Goal: Information Seeking & Learning: Learn about a topic

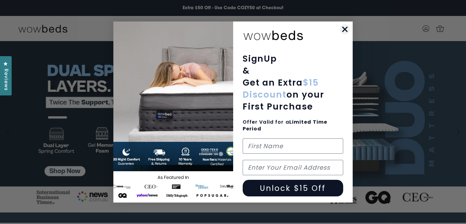
click at [345, 29] on icon "Close dialog" at bounding box center [345, 29] width 4 height 4
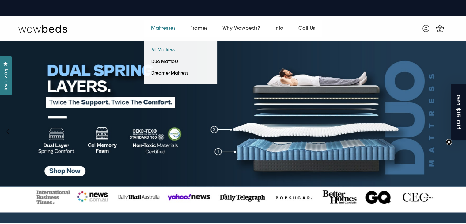
click at [164, 48] on link "All Mattress" at bounding box center [163, 50] width 39 height 12
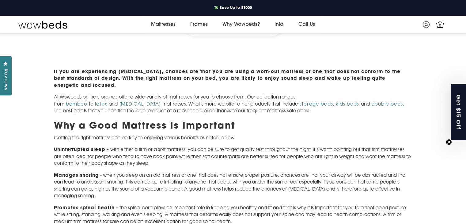
scroll to position [276, 0]
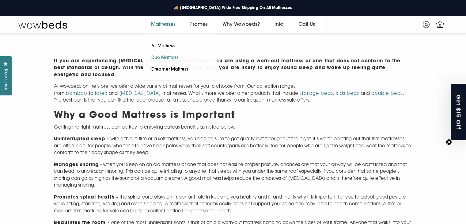
click at [168, 58] on link "Duo Mattress" at bounding box center [165, 58] width 42 height 12
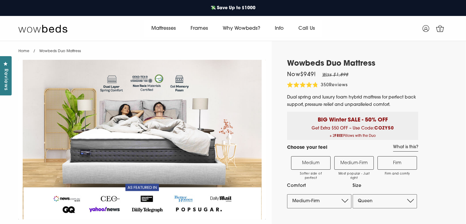
select select "Medium-Firm"
select select "Queen"
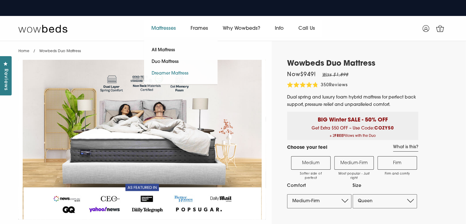
click at [163, 73] on link "Dreamer Mattress" at bounding box center [170, 74] width 52 height 12
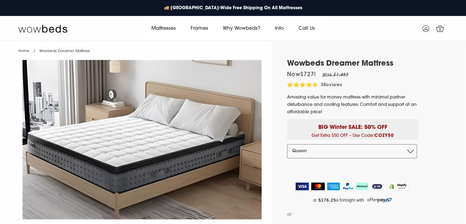
select select "Queen"
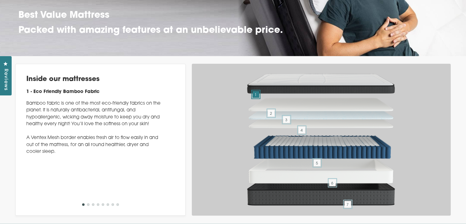
scroll to position [1809, 0]
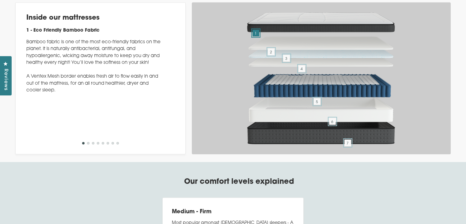
click at [88, 144] on button "2" at bounding box center [88, 143] width 2 height 2
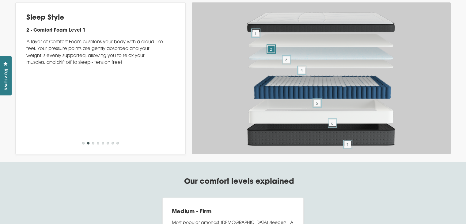
click at [92, 144] on button "3" at bounding box center [93, 143] width 2 height 2
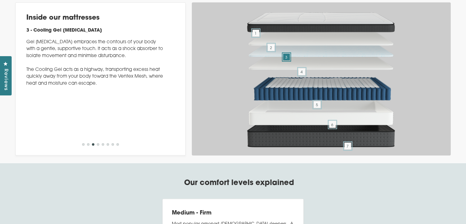
click at [98, 146] on button "4" at bounding box center [98, 144] width 2 height 2
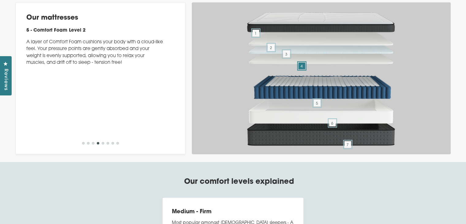
click at [103, 144] on button "5" at bounding box center [103, 143] width 2 height 2
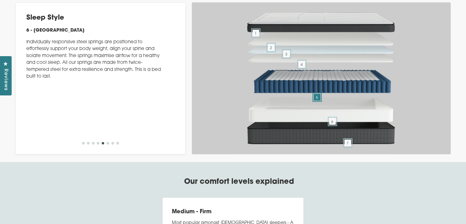
click at [107, 144] on button "6" at bounding box center [108, 143] width 2 height 2
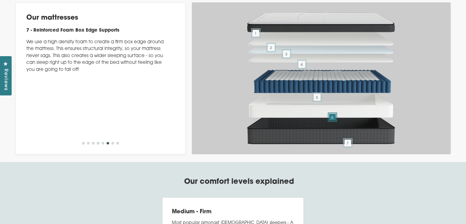
click at [112, 144] on button "7" at bounding box center [113, 143] width 2 height 2
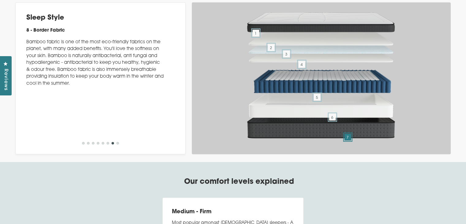
click at [117, 144] on button "8" at bounding box center [118, 143] width 2 height 2
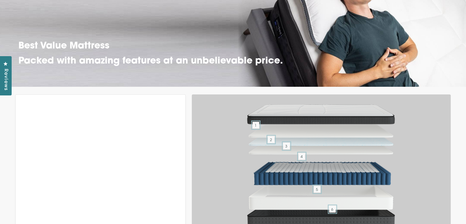
scroll to position [1779, 0]
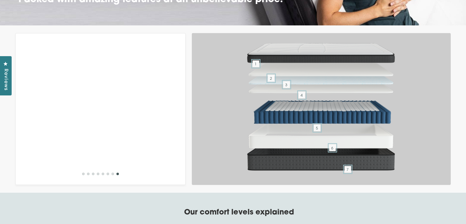
click at [108, 175] on button "6" at bounding box center [108, 174] width 2 height 2
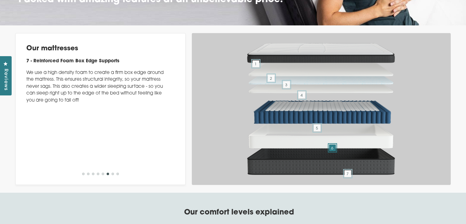
click at [113, 175] on button "7" at bounding box center [113, 174] width 2 height 2
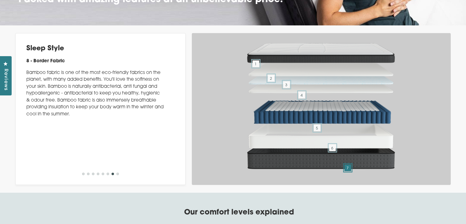
click at [83, 175] on button "1" at bounding box center [83, 174] width 2 height 2
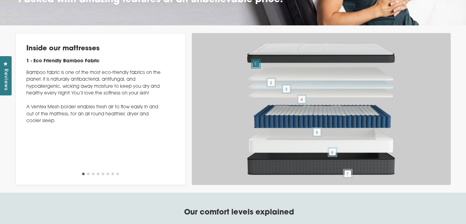
click at [89, 178] on li "2" at bounding box center [88, 175] width 2 height 7
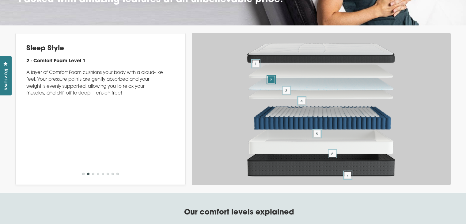
click at [94, 175] on button "3" at bounding box center [93, 174] width 2 height 2
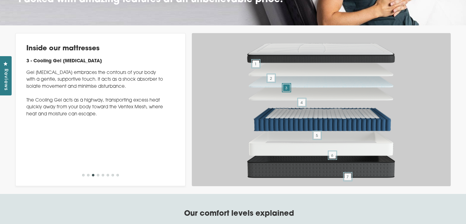
click at [98, 176] on button "4" at bounding box center [98, 175] width 2 height 2
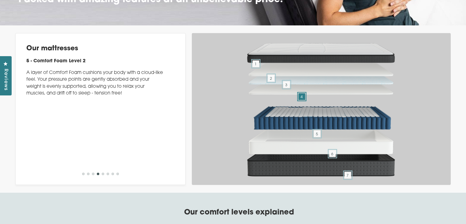
click at [103, 175] on button "5" at bounding box center [103, 174] width 2 height 2
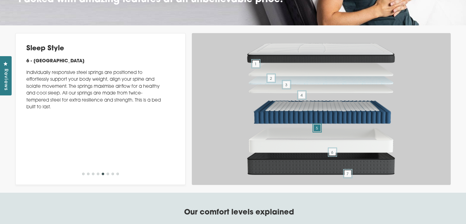
click at [107, 175] on button "6" at bounding box center [108, 174] width 2 height 2
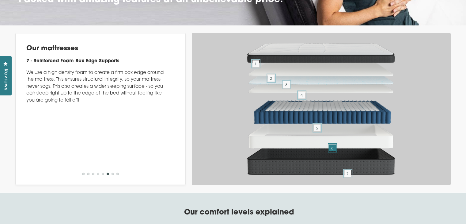
click at [112, 175] on button "7" at bounding box center [113, 174] width 2 height 2
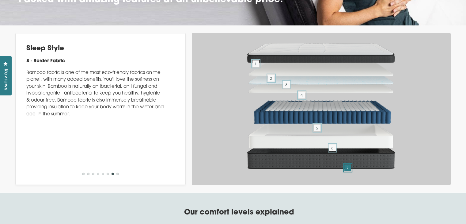
click at [117, 175] on button "8" at bounding box center [118, 174] width 2 height 2
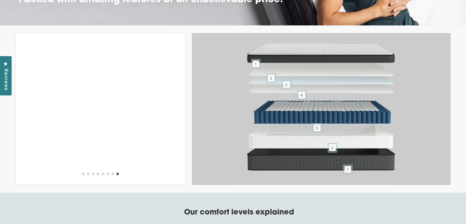
click at [82, 175] on button "1" at bounding box center [83, 174] width 2 height 2
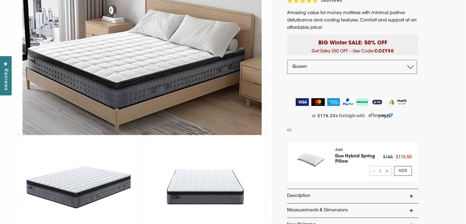
scroll to position [0, 0]
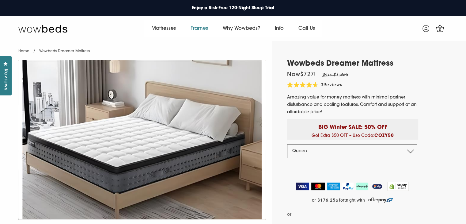
click at [201, 26] on link "Frames" at bounding box center [199, 28] width 32 height 17
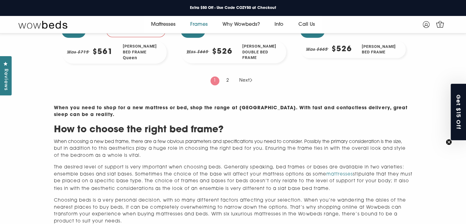
scroll to position [705, 0]
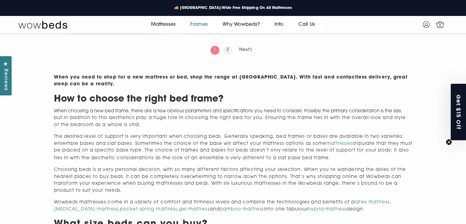
click at [228, 54] on link "2" at bounding box center [228, 50] width 9 height 9
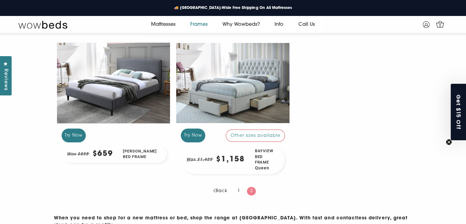
scroll to position [84, 0]
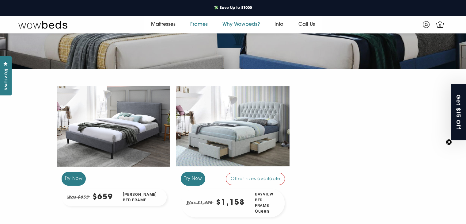
click at [240, 20] on link "Why Wowbeds?" at bounding box center [241, 24] width 52 height 17
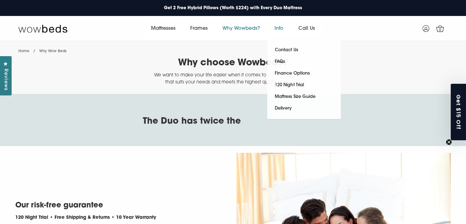
click at [281, 27] on link "Info" at bounding box center [279, 28] width 24 height 17
click at [283, 47] on link "Contact Us" at bounding box center [286, 50] width 38 height 12
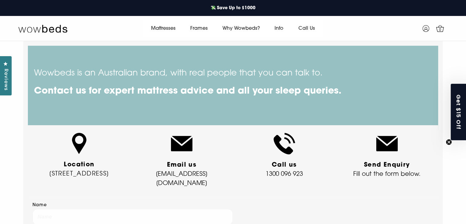
click at [448, 58] on main "Wowbeds is an Australian brand, with real people that you can talk to. Contact …" at bounding box center [233, 219] width 466 height 356
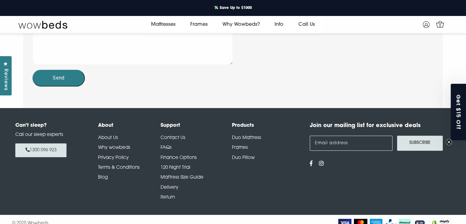
scroll to position [287, 0]
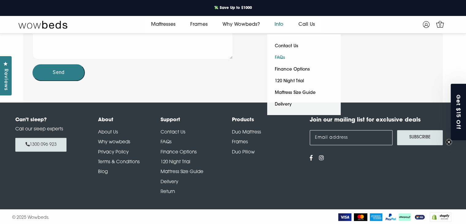
click at [282, 56] on link "FAQs" at bounding box center [279, 58] width 25 height 12
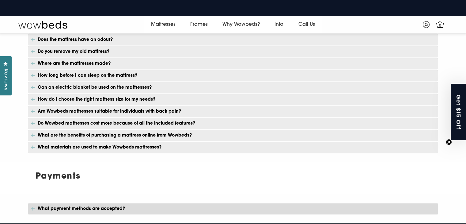
scroll to position [514, 0]
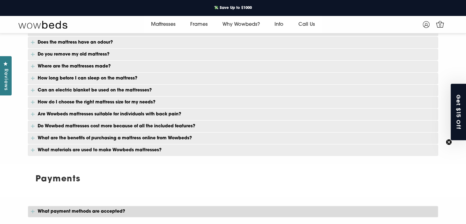
click at [450, 58] on div at bounding box center [233, 54] width 466 height 220
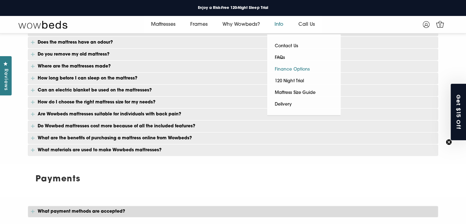
click at [291, 71] on link "Finance Options" at bounding box center [292, 70] width 50 height 12
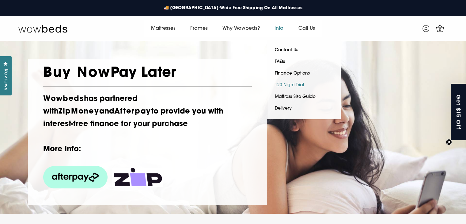
click at [290, 85] on link "120 Night Trial" at bounding box center [289, 85] width 44 height 12
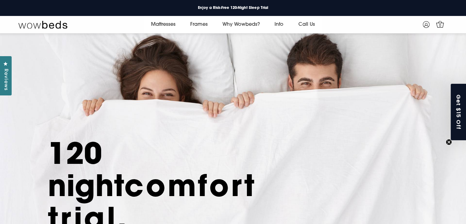
scroll to position [3, 0]
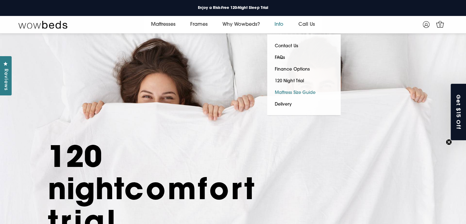
click at [294, 94] on link "Mattress Size Guide" at bounding box center [295, 93] width 56 height 12
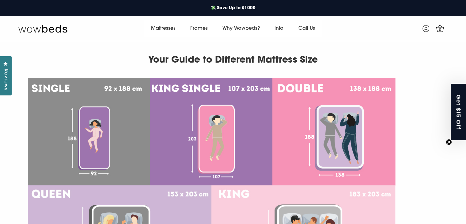
click at [355, 66] on h1 "Your Guide to Different Mattress Size" at bounding box center [233, 54] width 411 height 26
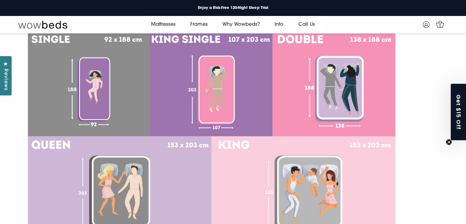
scroll to position [23, 0]
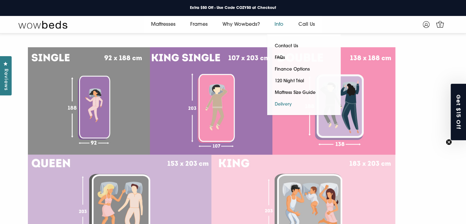
click at [283, 106] on link "Delivery" at bounding box center [283, 105] width 32 height 12
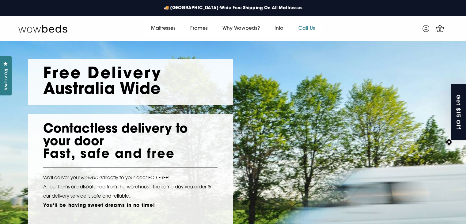
click at [313, 28] on link "Call Us" at bounding box center [306, 28] width 31 height 17
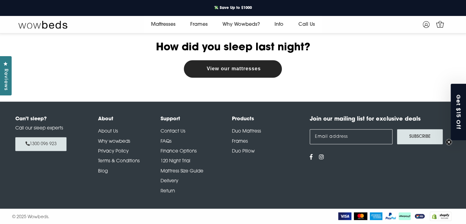
scroll to position [254, 0]
click at [105, 130] on link "About Us" at bounding box center [108, 131] width 20 height 5
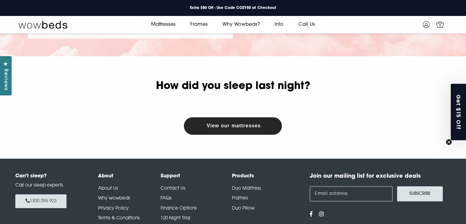
scroll to position [207, 0]
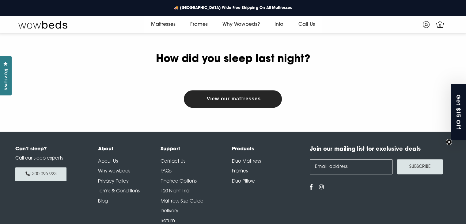
click at [112, 179] on link "Privacy Policy" at bounding box center [113, 181] width 31 height 5
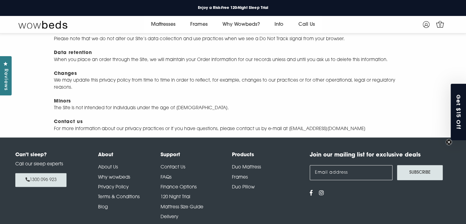
scroll to position [397, 0]
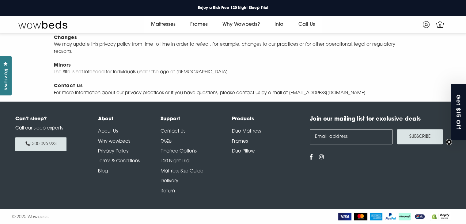
click at [119, 162] on link "Terms & Conditions" at bounding box center [119, 161] width 42 height 5
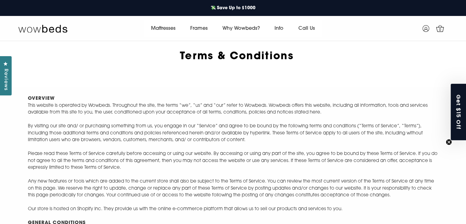
click at [228, 132] on p "OVERVIEW This website is operated by Wowbeds. Throughout the site, the terms “w…" at bounding box center [233, 181] width 411 height 173
click at [186, 115] on p "OVERVIEW This website is operated by Wowbeds. Throughout the site, the terms “w…" at bounding box center [233, 181] width 411 height 173
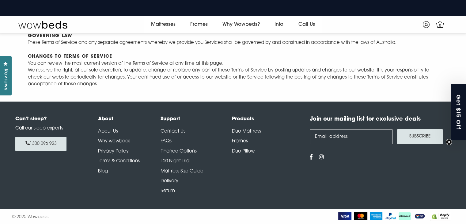
scroll to position [2156, 0]
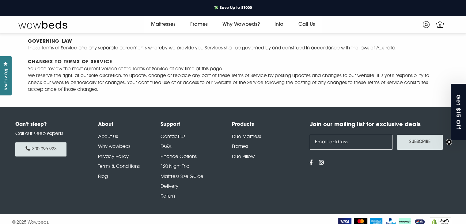
click at [169, 197] on link "Return" at bounding box center [168, 196] width 14 height 5
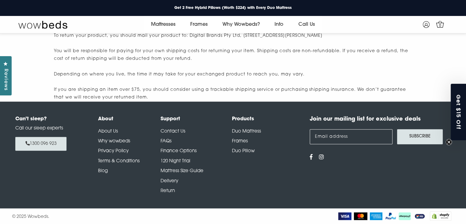
scroll to position [413, 0]
click at [246, 152] on link "Duo Pillow" at bounding box center [243, 151] width 23 height 5
